Goal: Browse casually

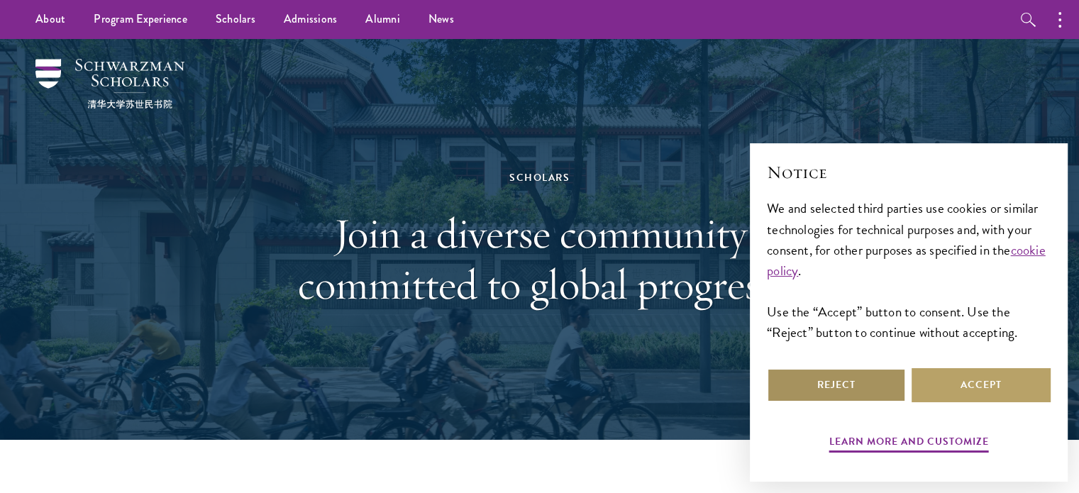
click at [874, 391] on button "Reject" at bounding box center [836, 385] width 139 height 34
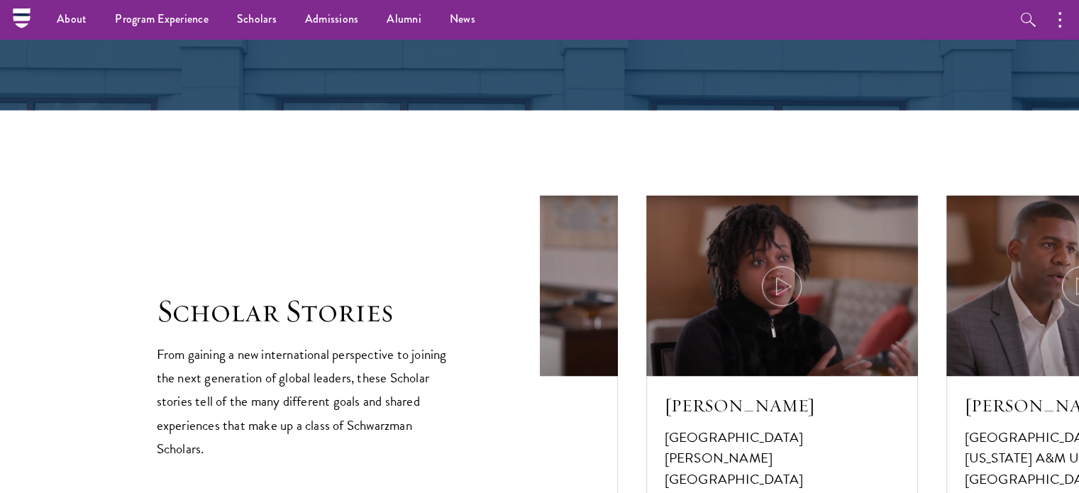
scroll to position [1987, 0]
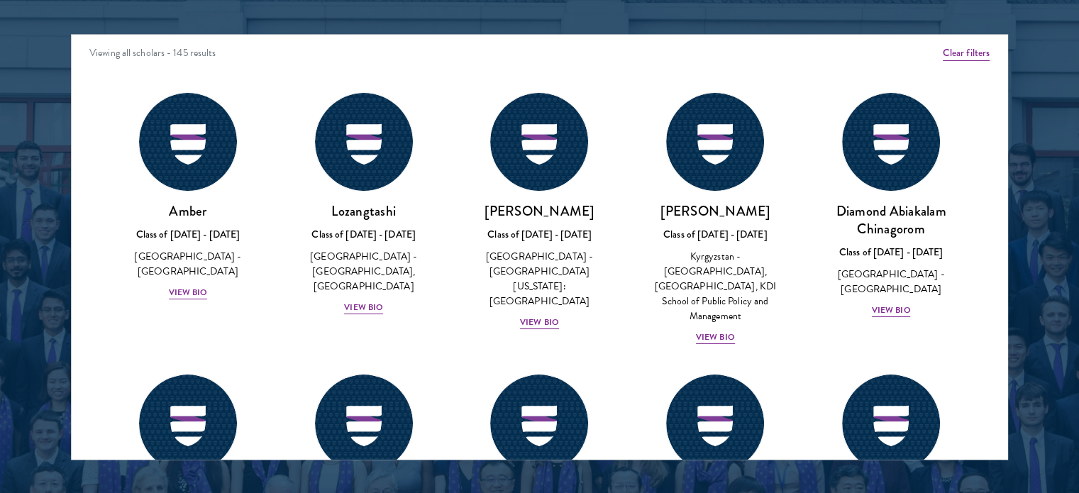
scroll to position [2455, 0]
